Goal: Task Accomplishment & Management: Complete application form

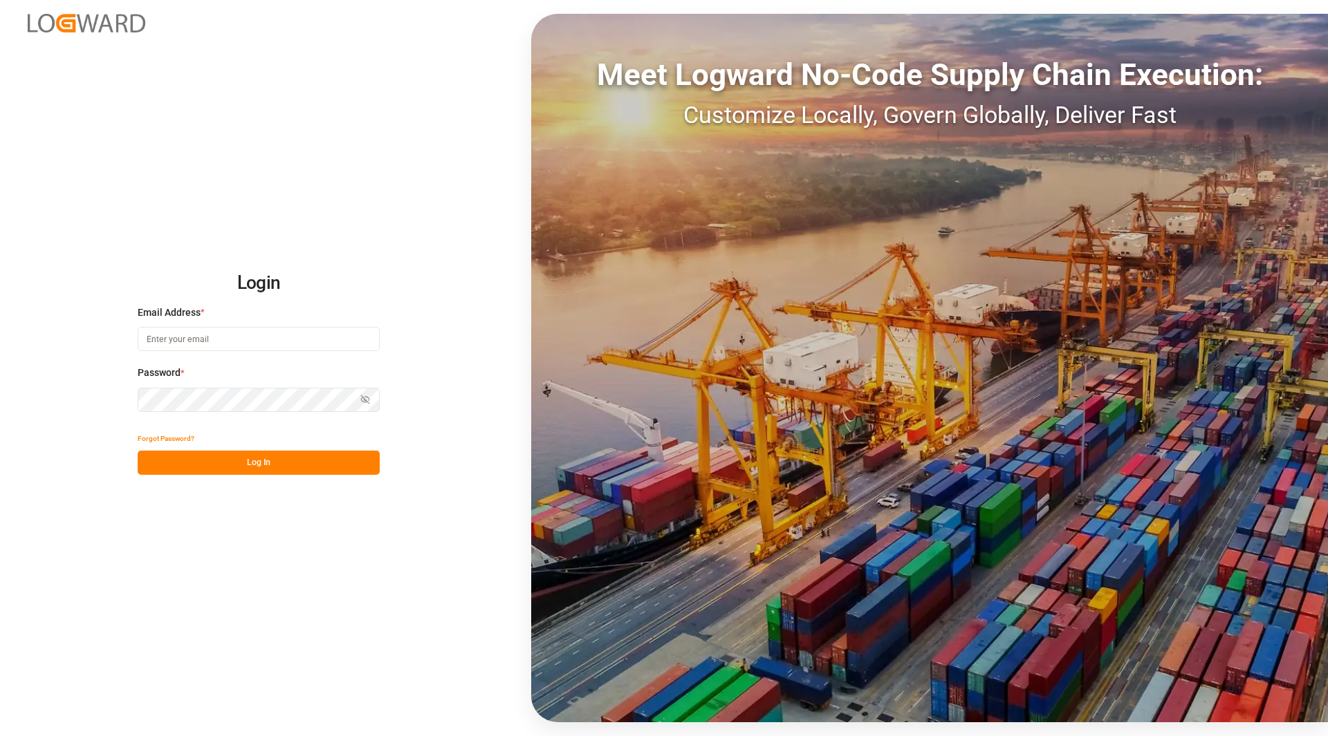
type input "[PERSON_NAME][EMAIL_ADDRESS][DOMAIN_NAME]"
click at [272, 479] on div "Login Email Address * [PERSON_NAME][EMAIL_ADDRESS][DOMAIN_NAME] Password * Show…" at bounding box center [664, 368] width 1328 height 736
click at [270, 472] on button "Log In" at bounding box center [259, 463] width 242 height 24
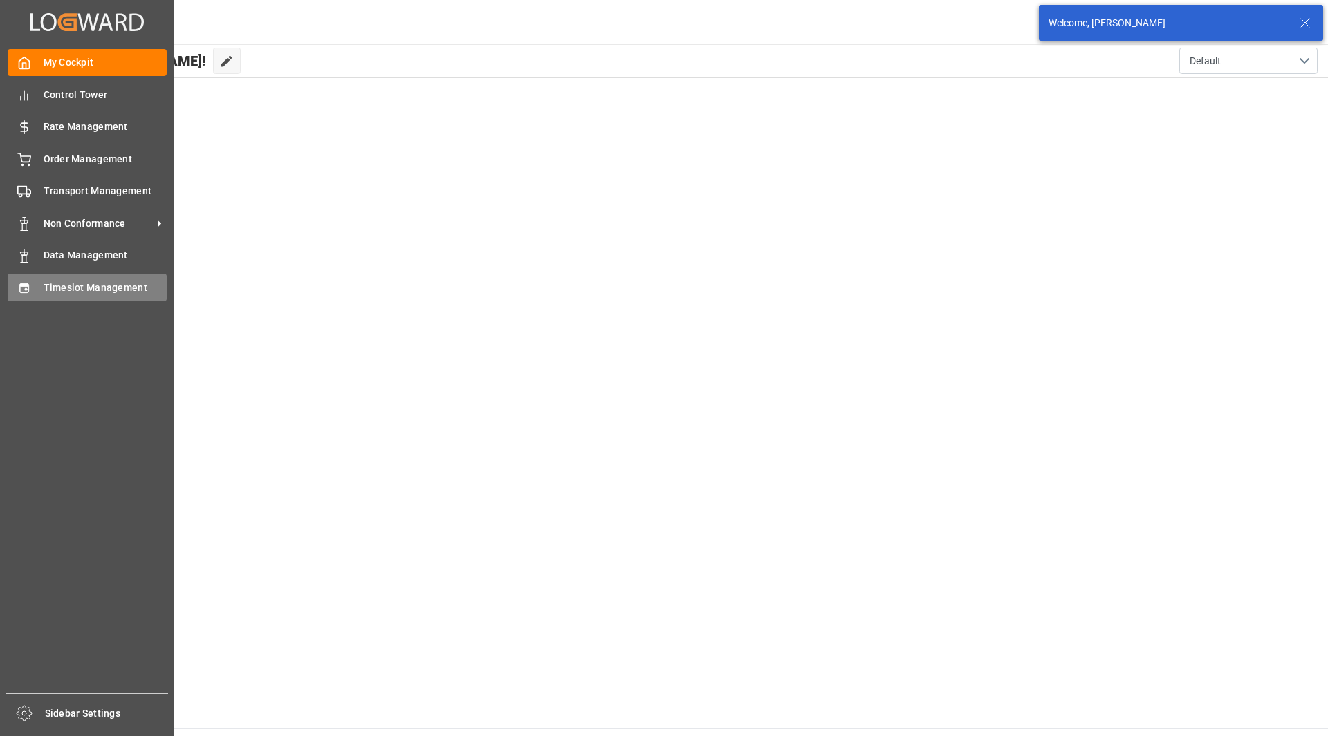
click at [37, 281] on div "Timeslot Management Timeslot Management" at bounding box center [87, 287] width 159 height 27
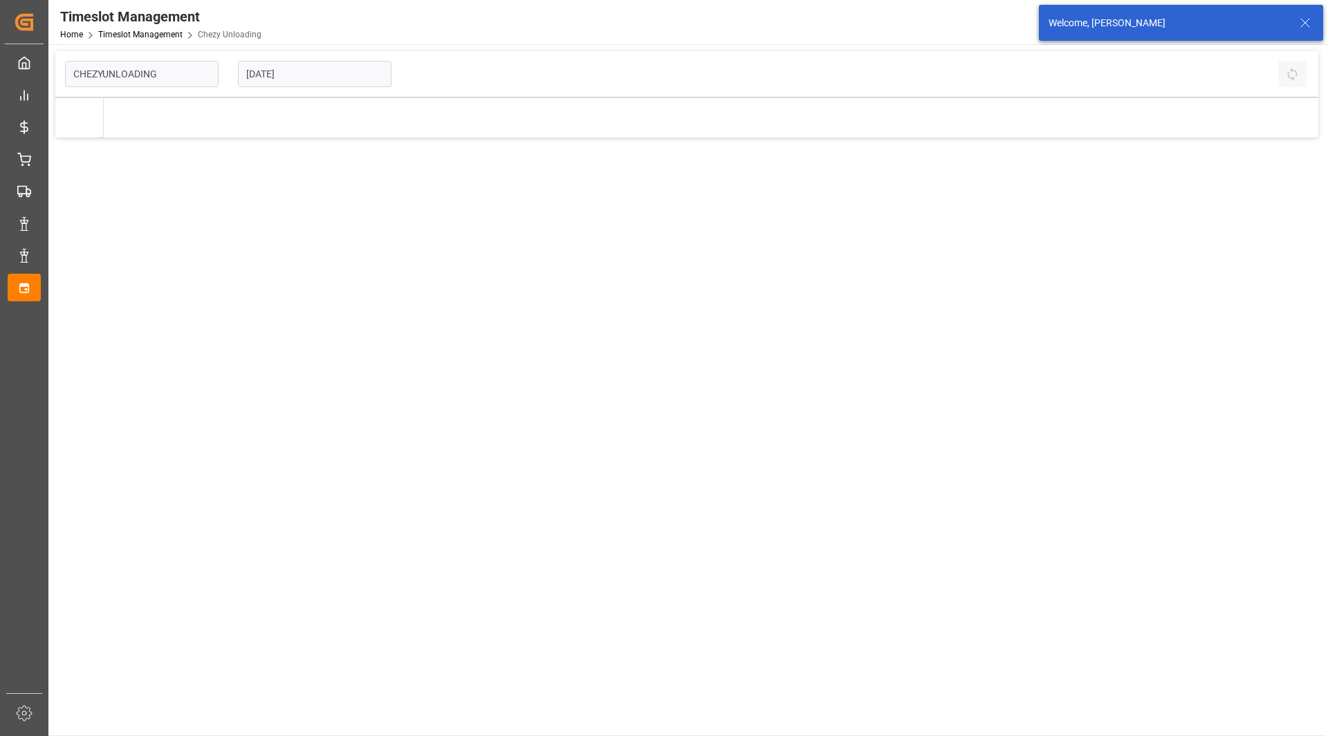
type input "Chezy Unloading"
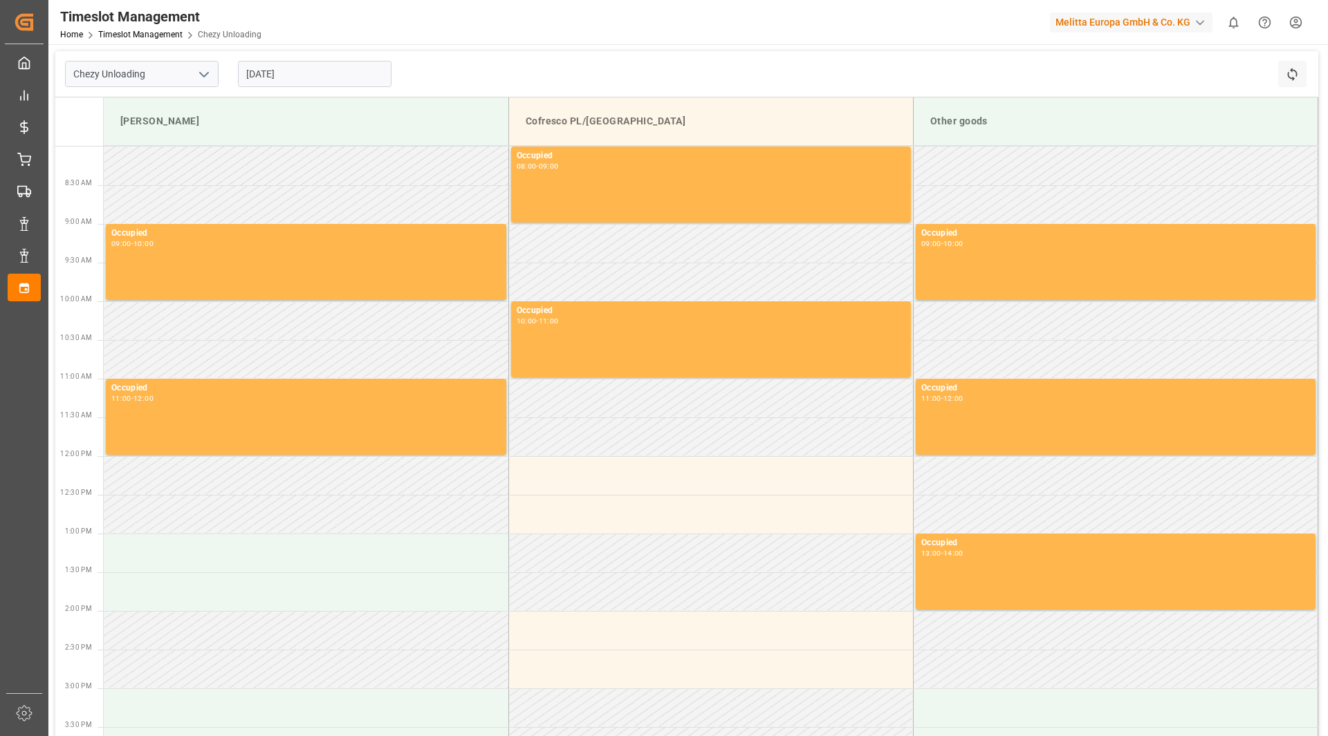
click at [286, 79] on input "[DATE]" at bounding box center [315, 74] width 154 height 26
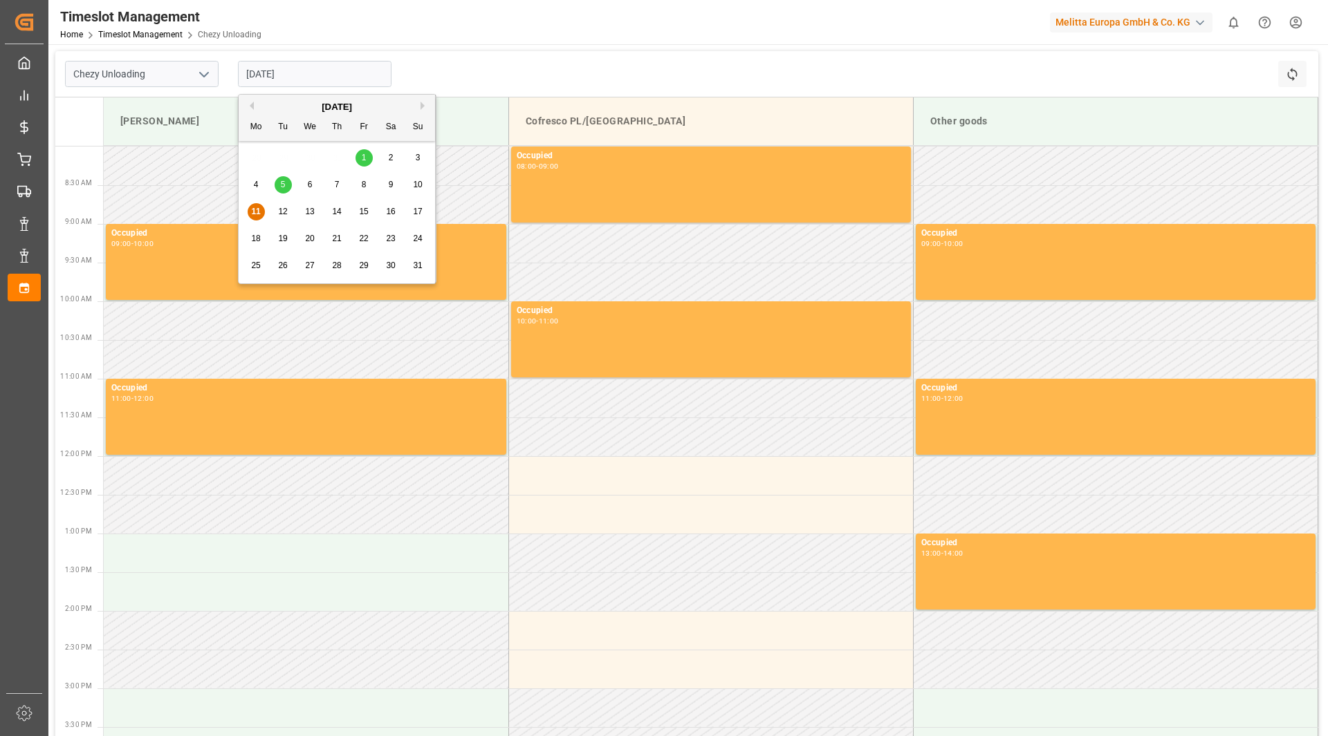
click at [306, 210] on span "13" at bounding box center [309, 212] width 9 height 10
type input "[DATE]"
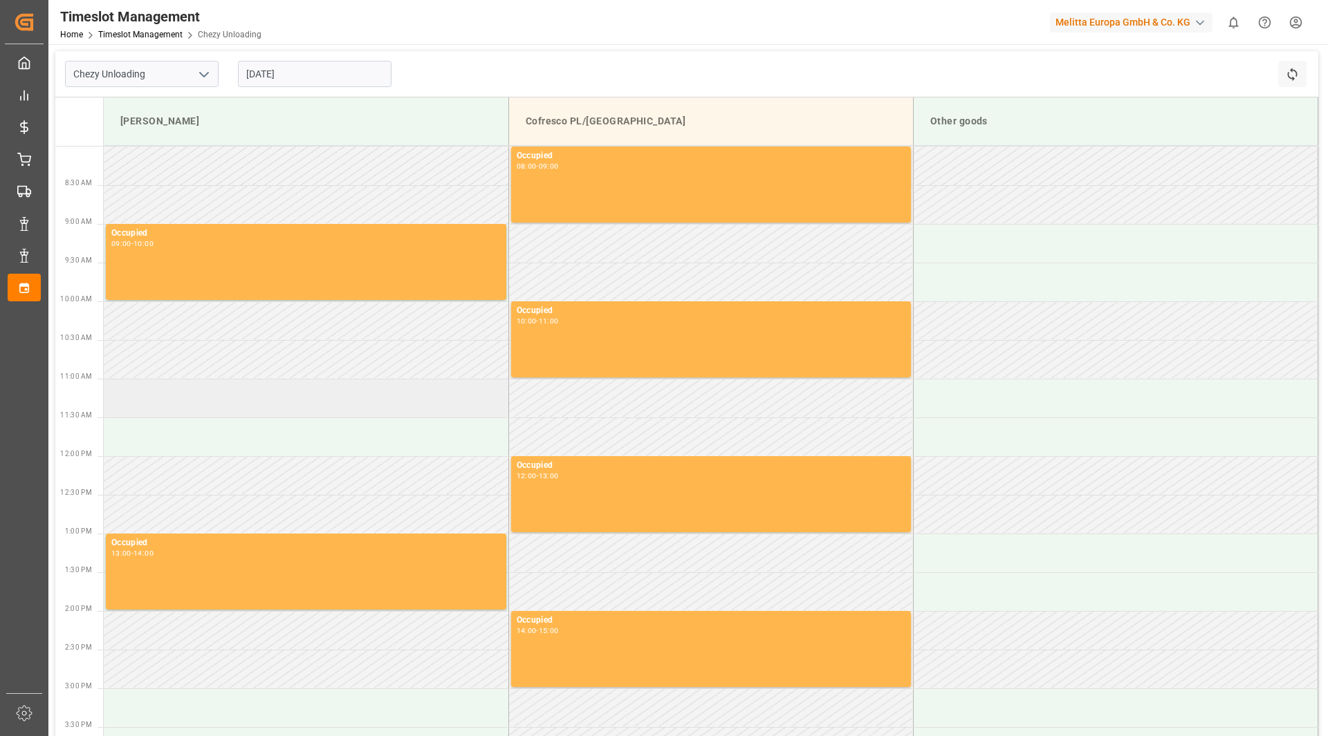
click at [210, 410] on td at bounding box center [306, 398] width 405 height 39
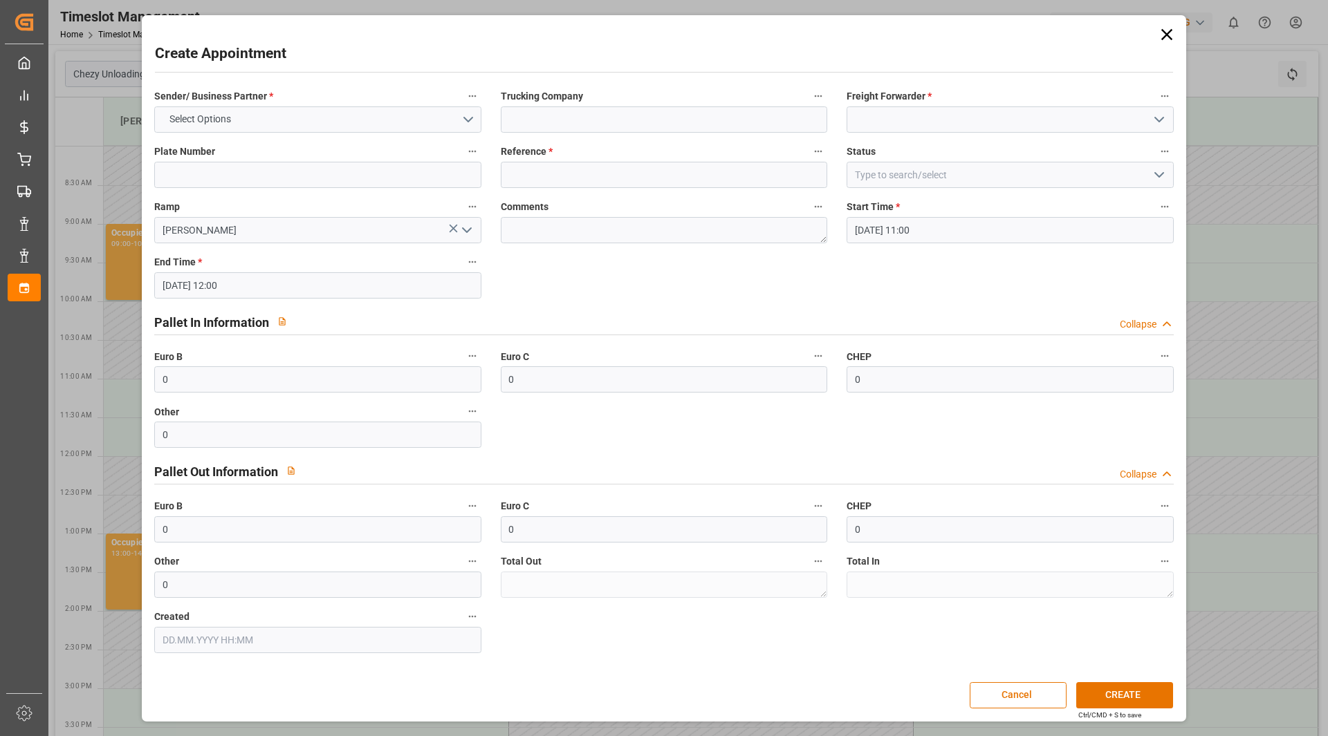
click at [221, 104] on label "Sender/ Business Partner *" at bounding box center [317, 96] width 326 height 19
click at [463, 104] on button "Sender/ Business Partner *" at bounding box center [472, 96] width 18 height 18
click at [228, 116] on div at bounding box center [664, 368] width 1328 height 736
click at [230, 127] on button "Select Options" at bounding box center [317, 119] width 326 height 26
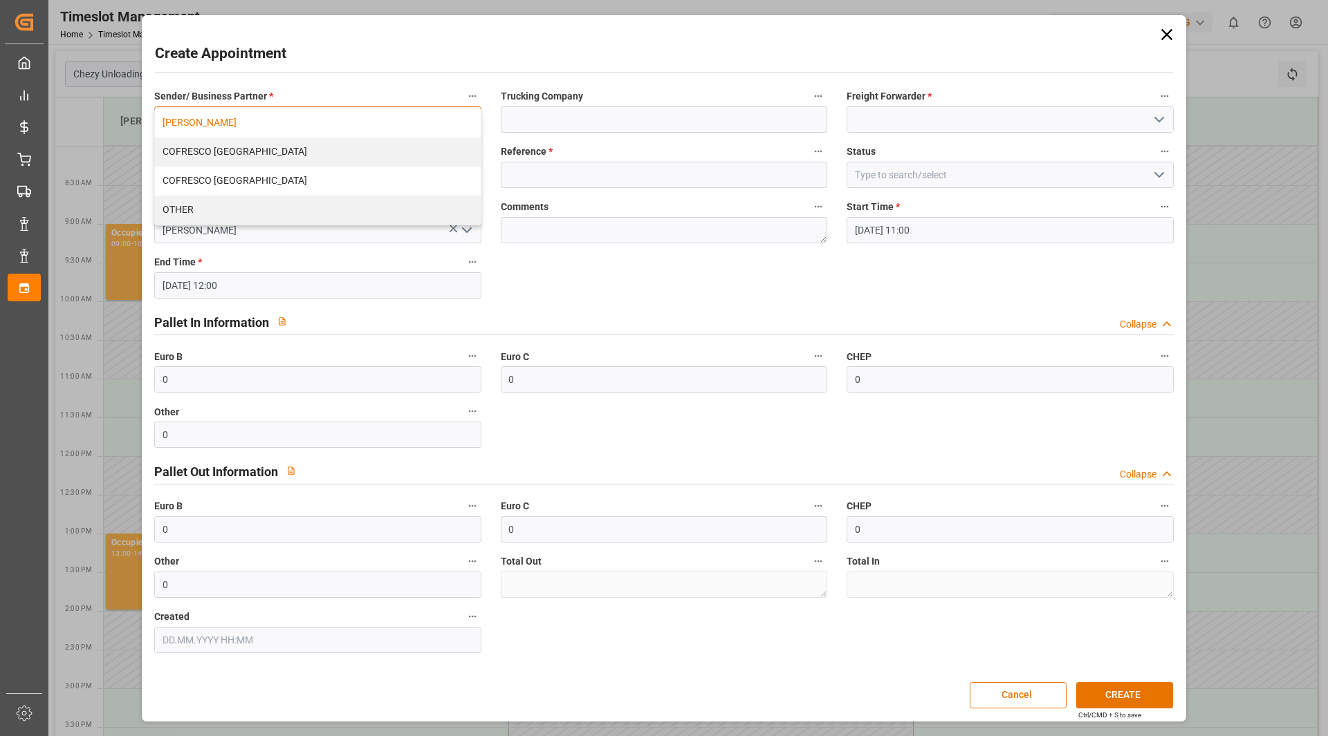
click at [234, 130] on div "[PERSON_NAME]" at bounding box center [317, 123] width 325 height 29
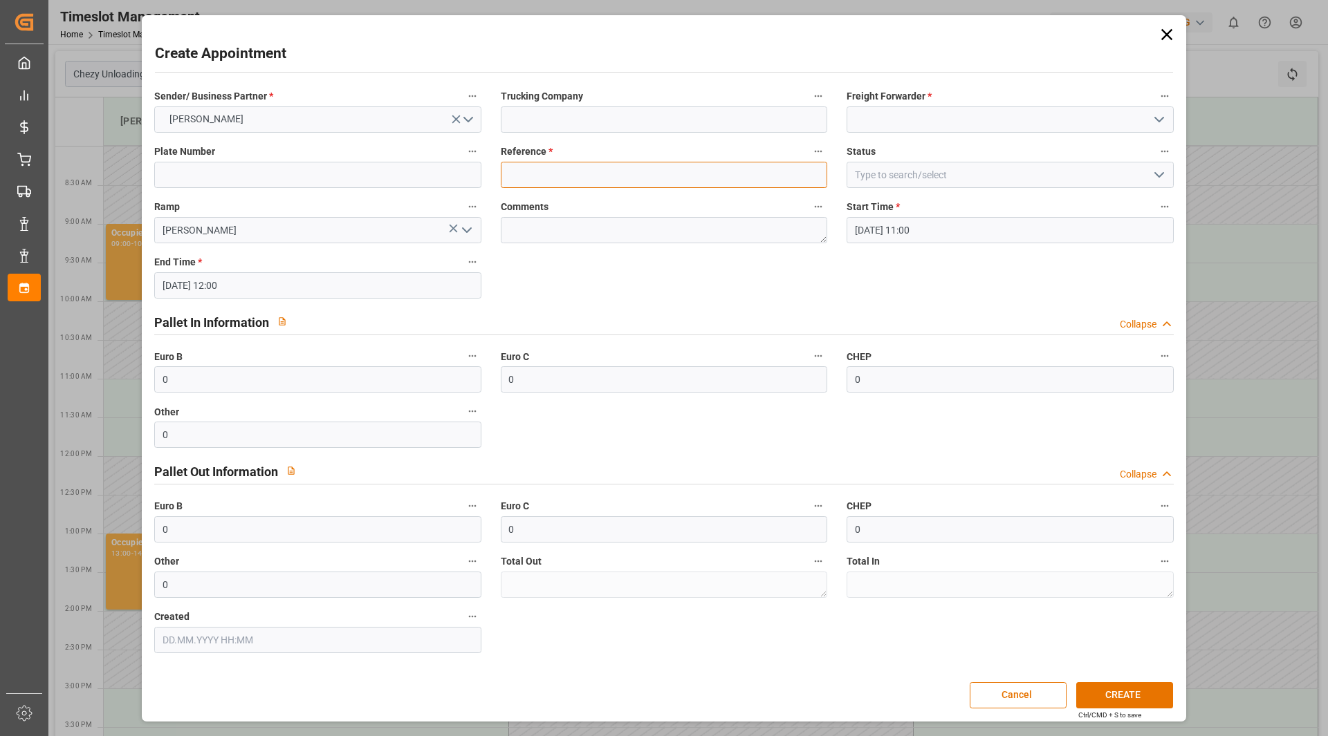
drag, startPoint x: 545, startPoint y: 180, endPoint x: 563, endPoint y: 191, distance: 20.8
click at [545, 180] on input at bounding box center [664, 175] width 326 height 26
paste input "400051897"
type input "400051897"
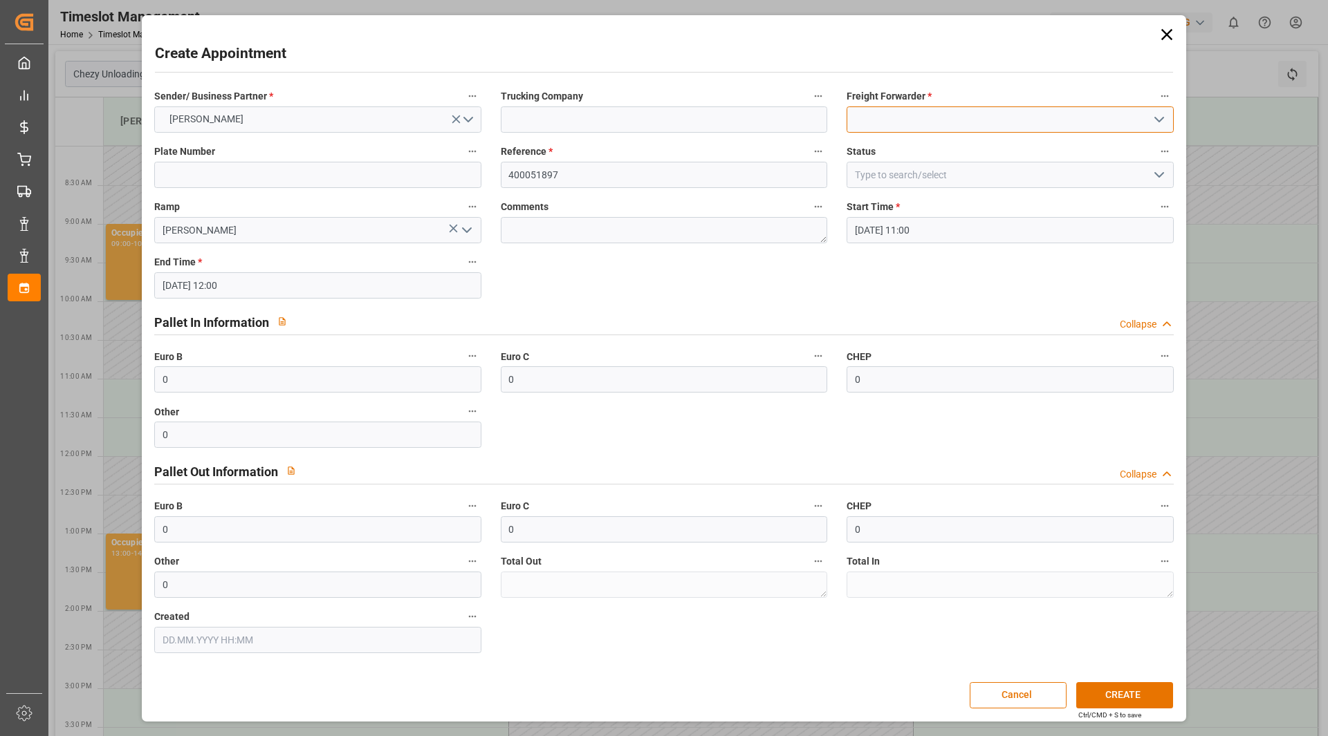
click at [941, 127] on input at bounding box center [1009, 119] width 326 height 26
click at [979, 145] on div "MDI" at bounding box center [1009, 150] width 325 height 31
type input "MDI"
click at [1131, 697] on button "CREATE" at bounding box center [1124, 696] width 97 height 26
